Goal: Task Accomplishment & Management: Use online tool/utility

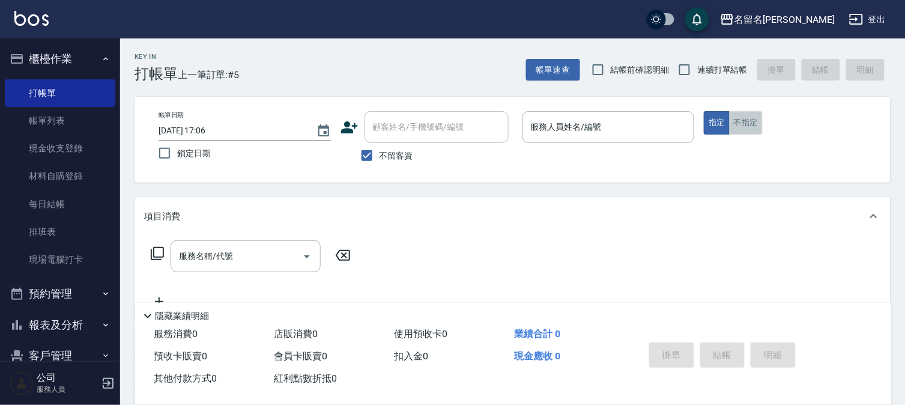
click at [753, 130] on button "不指定" at bounding box center [746, 122] width 34 height 23
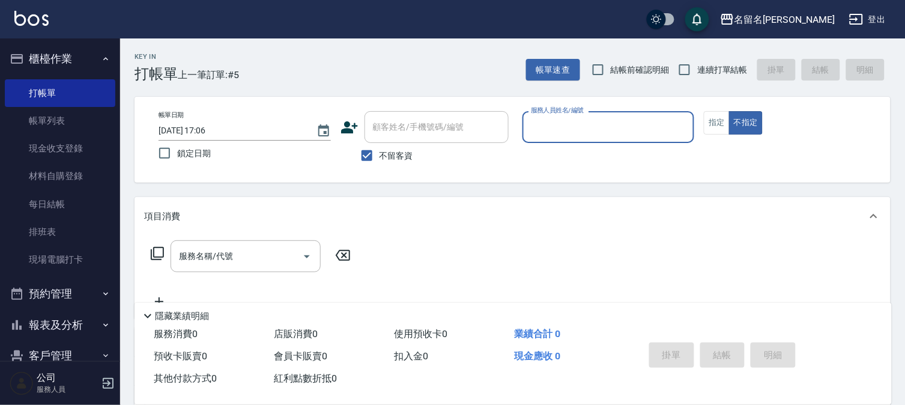
click at [641, 115] on div "服務人員姓名/編號" at bounding box center [609, 127] width 172 height 32
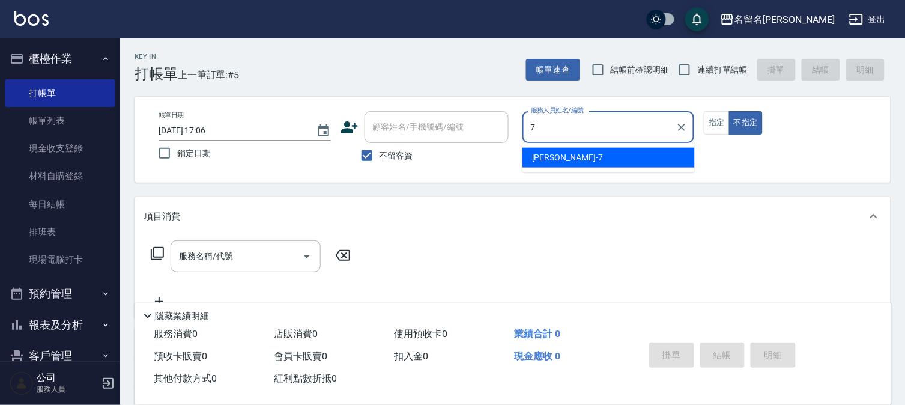
type input "[PERSON_NAME]-7"
type button "false"
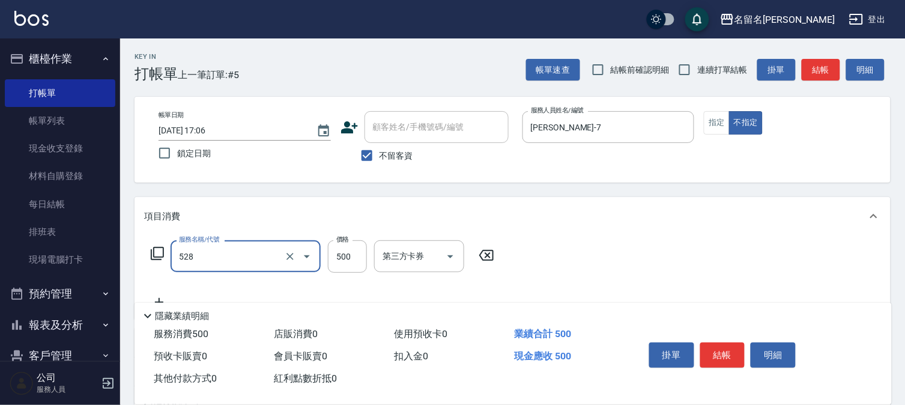
type input "頭皮養護B(528)"
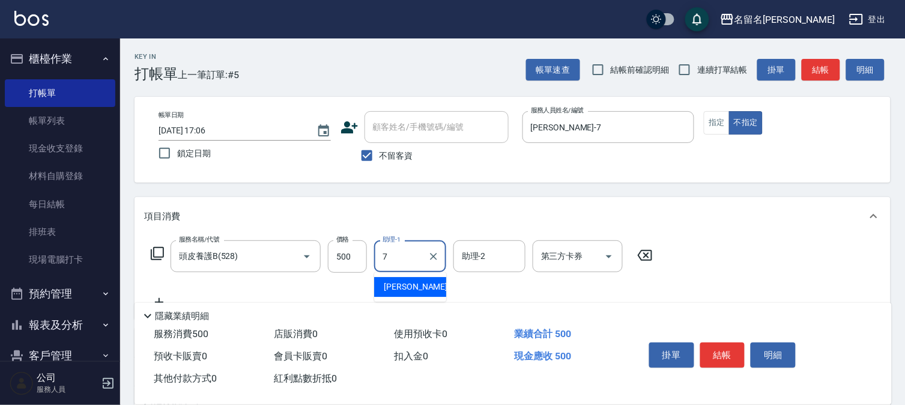
type input "[PERSON_NAME]-7"
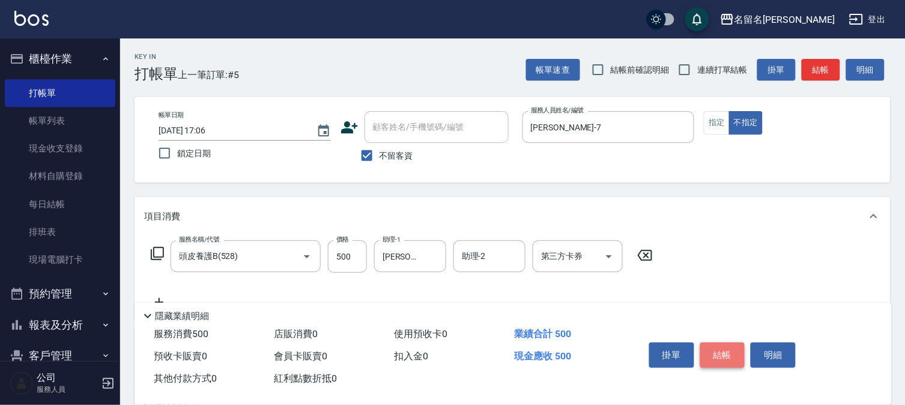
click at [733, 347] on button "結帳" at bounding box center [722, 354] width 45 height 25
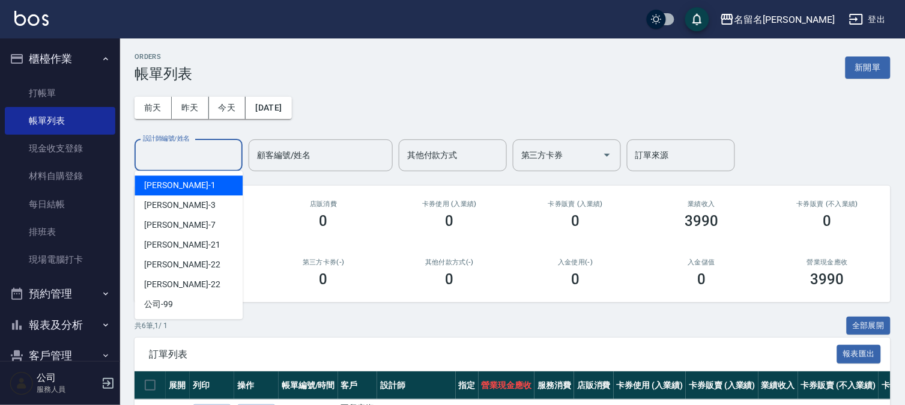
click at [199, 148] on input "設計師編號/姓名" at bounding box center [188, 155] width 97 height 21
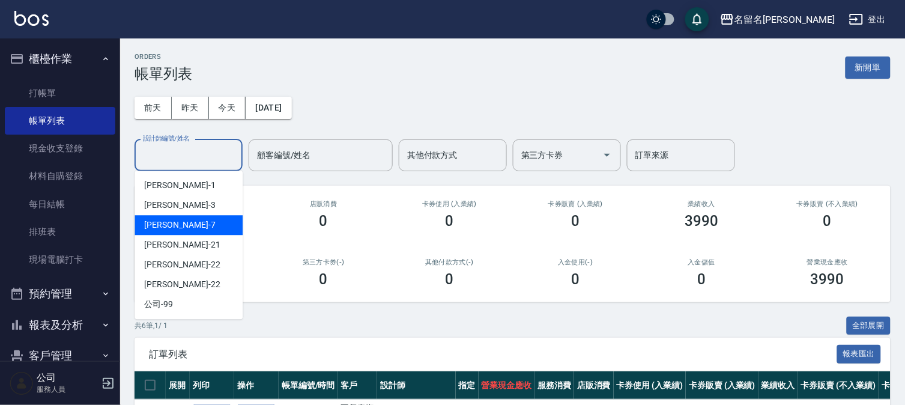
click at [222, 219] on div "[PERSON_NAME]-7" at bounding box center [189, 225] width 108 height 20
type input "[PERSON_NAME]-7"
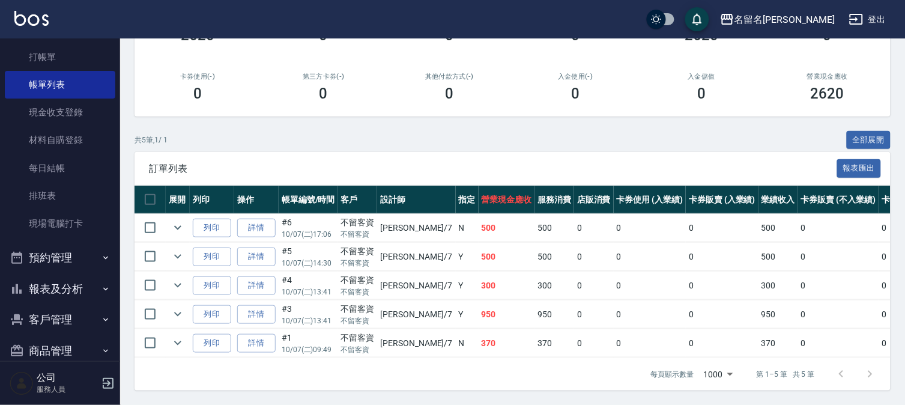
scroll to position [55, 0]
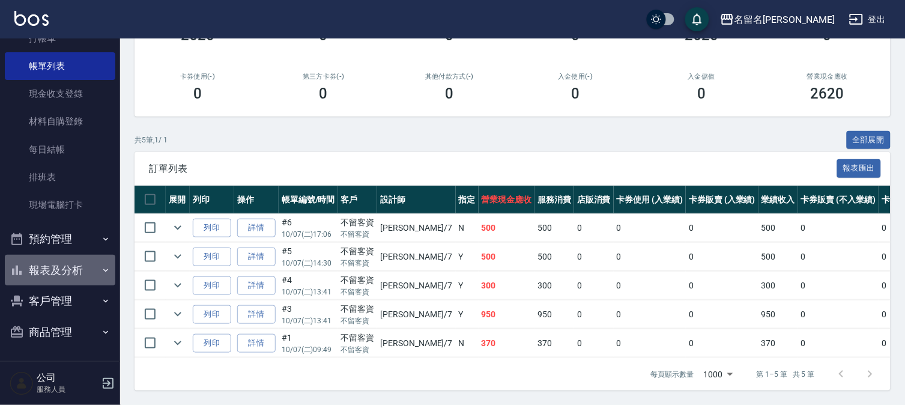
click at [74, 262] on button "報表及分析" at bounding box center [60, 270] width 111 height 31
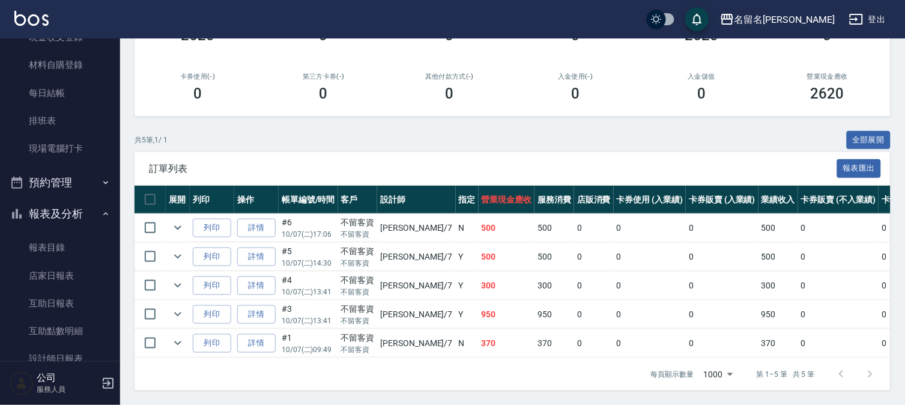
scroll to position [231, 0]
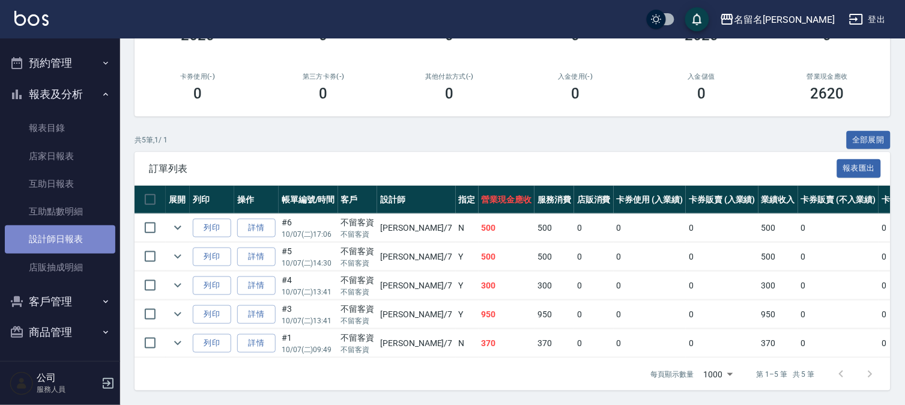
click at [62, 237] on link "設計師日報表" at bounding box center [60, 239] width 111 height 28
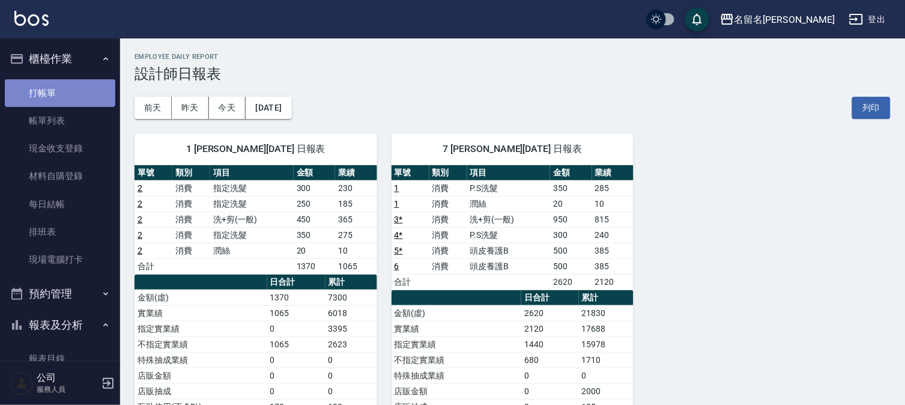
click at [74, 89] on link "打帳單" at bounding box center [60, 93] width 111 height 28
